Goal: Communication & Community: Answer question/provide support

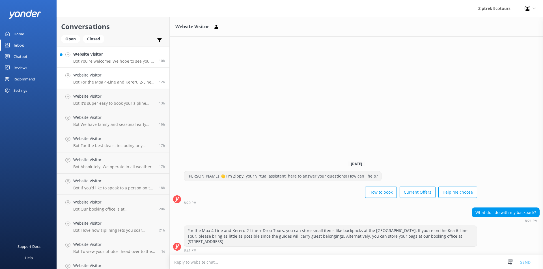
click at [111, 59] on div "Website Visitor Bot: You're welcome! We hope to see you at Ziptrek Ecotours soo…" at bounding box center [113, 57] width 81 height 12
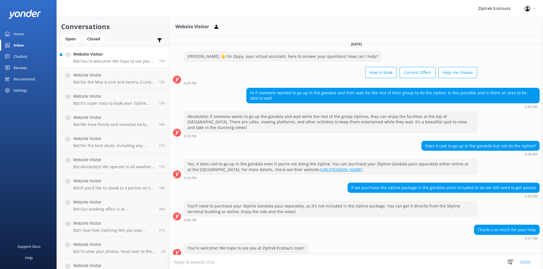
scroll to position [12, 0]
